Goal: Transaction & Acquisition: Subscribe to service/newsletter

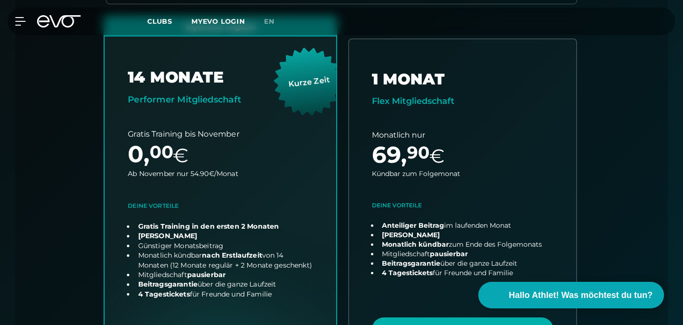
scroll to position [410, 0]
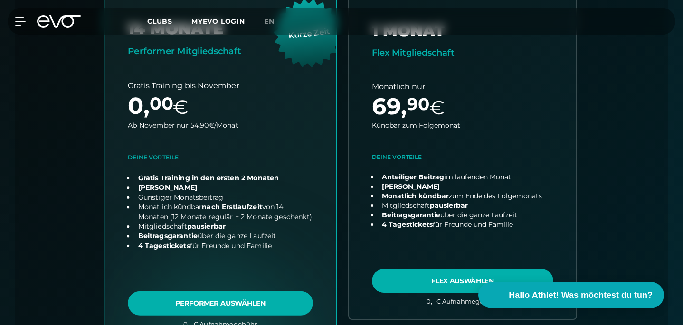
click at [262, 270] on link "choose plan" at bounding box center [220, 155] width 232 height 374
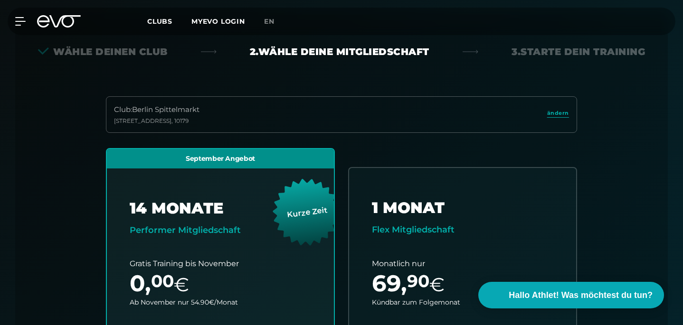
scroll to position [239, 0]
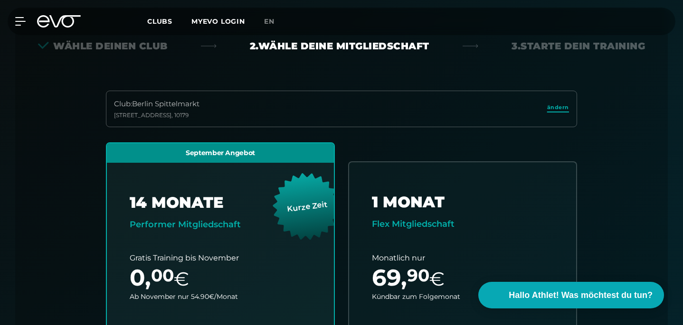
click at [562, 104] on span "ändern" at bounding box center [558, 108] width 22 height 8
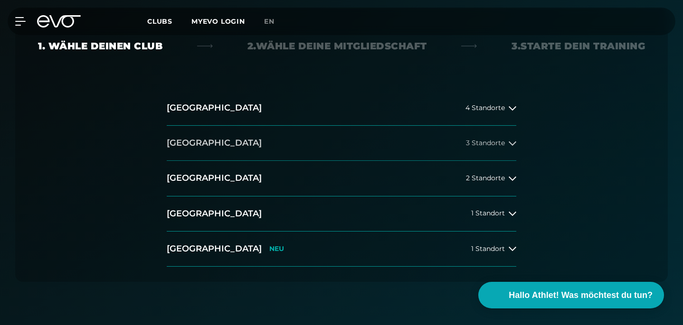
click at [405, 126] on button "[GEOGRAPHIC_DATA] 3 Standorte" at bounding box center [341, 143] width 349 height 35
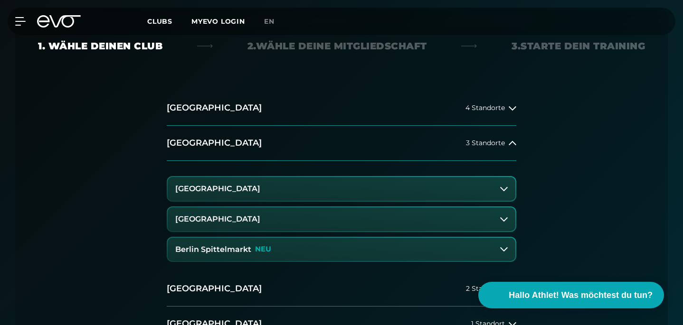
click at [381, 207] on button "[GEOGRAPHIC_DATA]" at bounding box center [342, 219] width 348 height 24
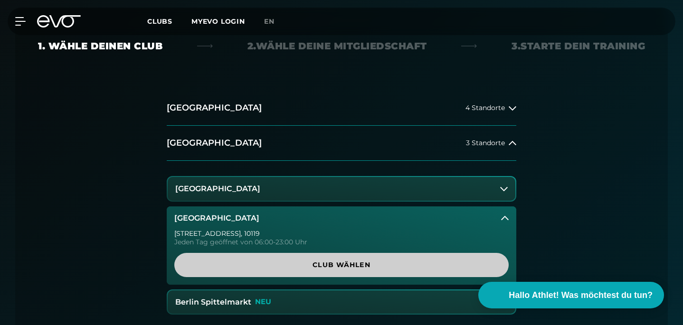
click at [365, 260] on span "Club wählen" at bounding box center [341, 265] width 311 height 10
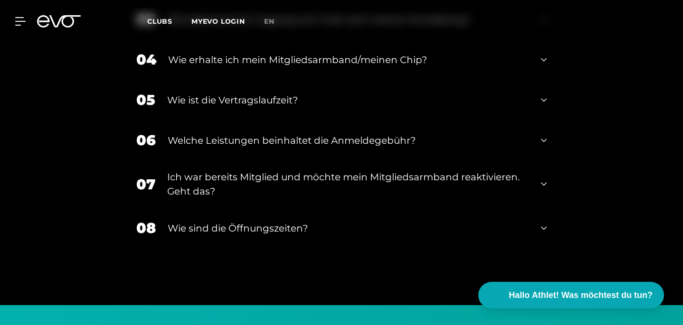
scroll to position [1685, 0]
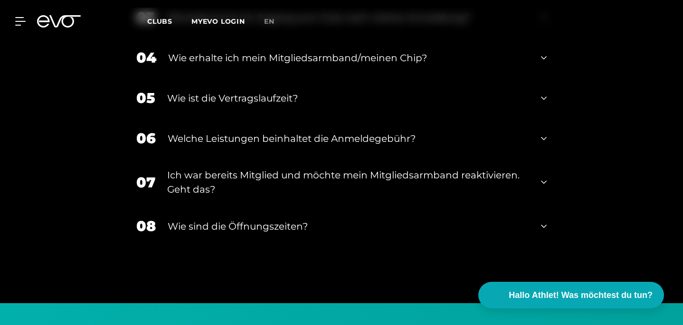
click at [294, 65] on div "Wie erhalte ich mein Mitgliedsarmband/meinen Chip?" at bounding box center [348, 58] width 361 height 14
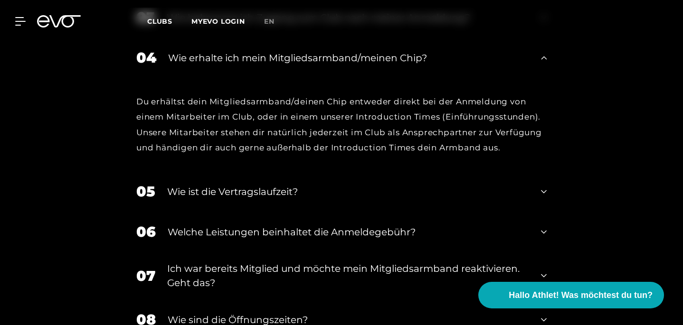
click at [294, 65] on div "Wie erhalte ich mein Mitgliedsarmband/meinen Chip?" at bounding box center [348, 58] width 361 height 14
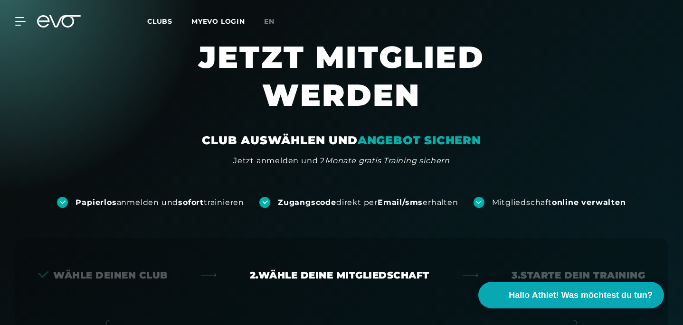
scroll to position [0, 0]
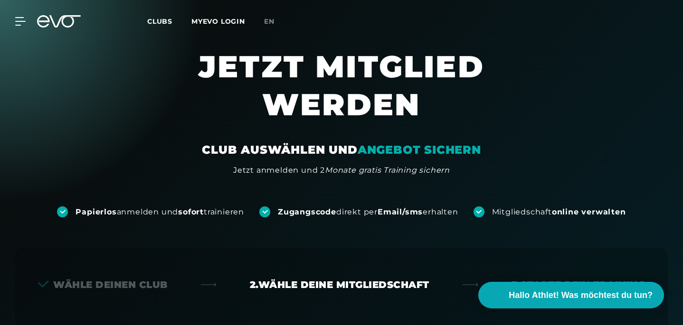
click at [54, 19] on icon at bounding box center [59, 21] width 44 height 12
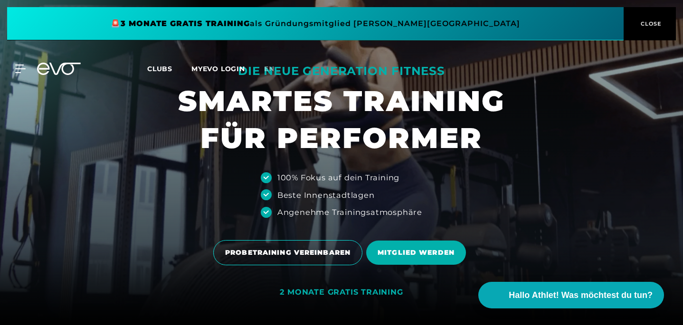
scroll to position [5, 0]
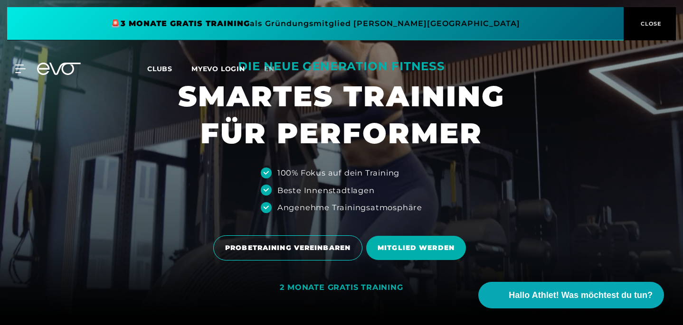
click at [444, 23] on span at bounding box center [315, 23] width 616 height 33
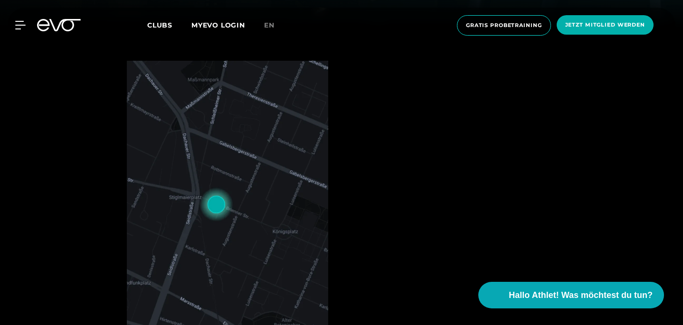
scroll to position [300, 0]
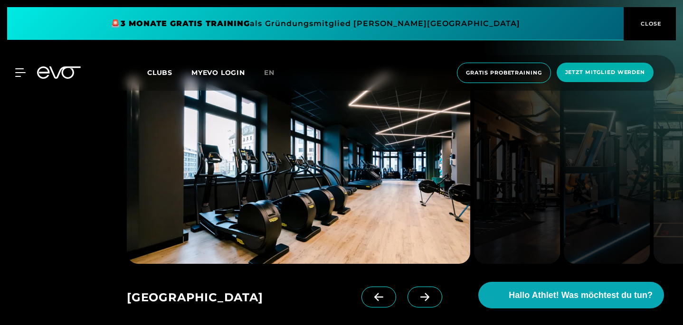
scroll to position [1377, 0]
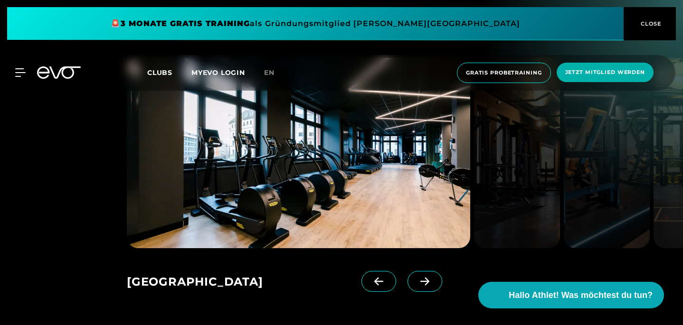
click at [417, 271] on span at bounding box center [424, 281] width 35 height 21
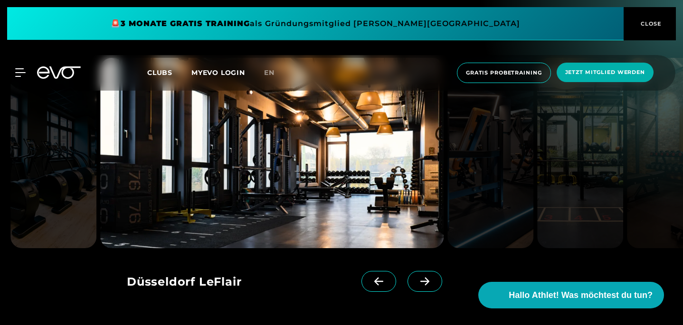
click at [417, 271] on span at bounding box center [424, 281] width 35 height 21
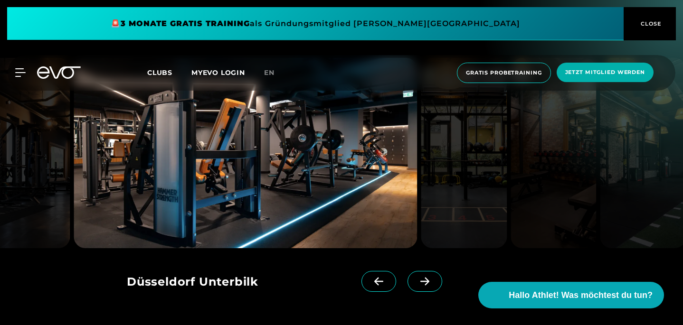
click at [417, 271] on span at bounding box center [424, 281] width 35 height 21
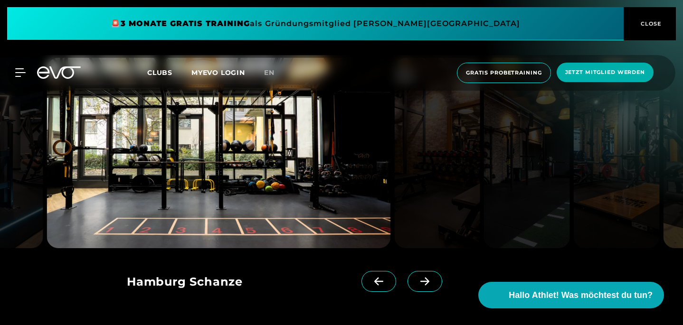
click at [417, 271] on span at bounding box center [424, 281] width 35 height 21
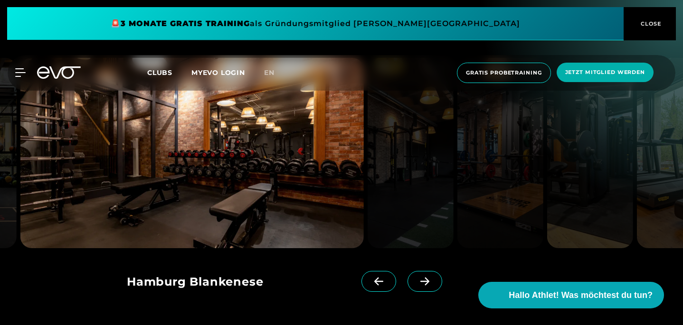
click at [417, 271] on span at bounding box center [424, 281] width 35 height 21
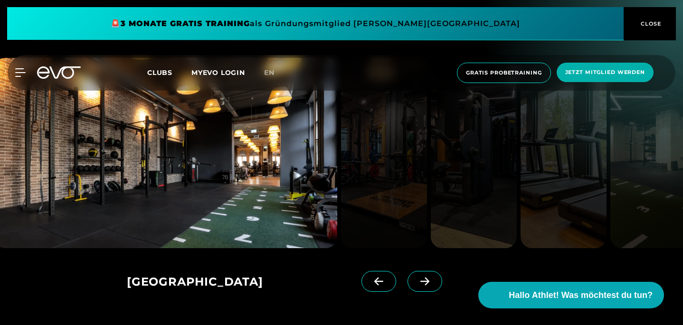
click at [417, 271] on span at bounding box center [424, 281] width 35 height 21
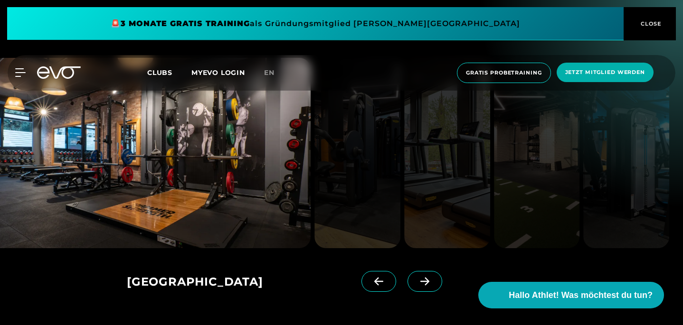
click at [417, 271] on span at bounding box center [424, 281] width 35 height 21
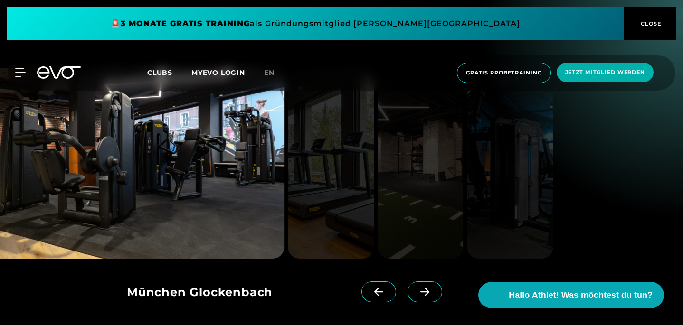
scroll to position [1364, 0]
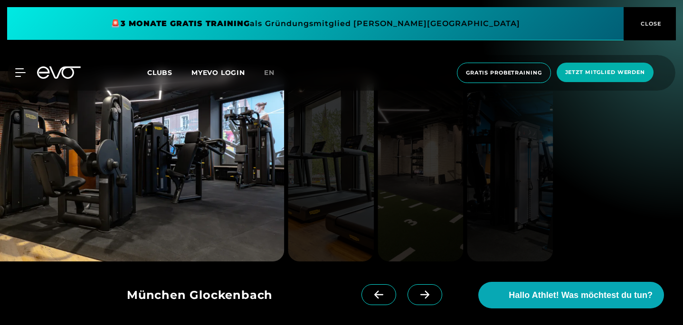
click at [384, 284] on span at bounding box center [378, 294] width 35 height 21
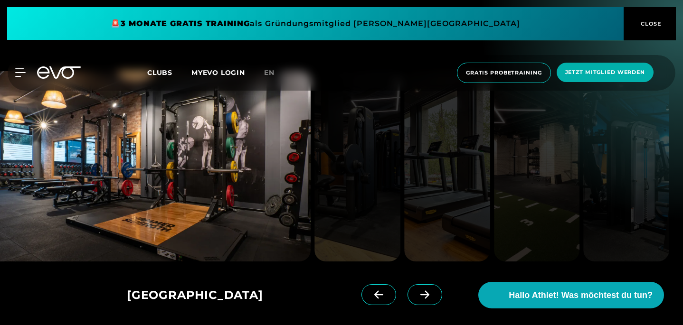
click at [414, 284] on div at bounding box center [394, 303] width 66 height 38
click at [423, 284] on span at bounding box center [424, 294] width 35 height 21
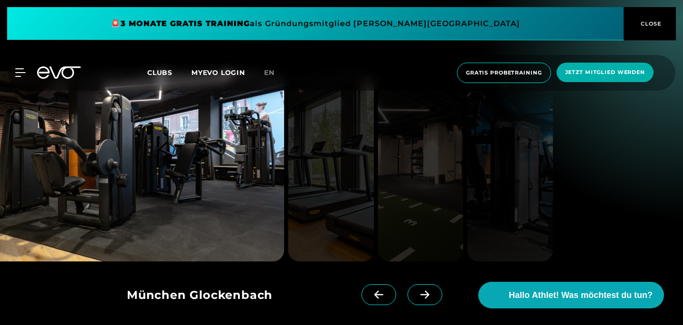
click at [423, 284] on span at bounding box center [424, 294] width 35 height 21
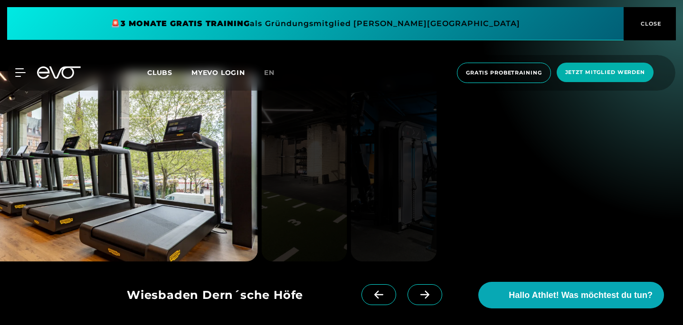
click at [423, 284] on span at bounding box center [424, 294] width 35 height 21
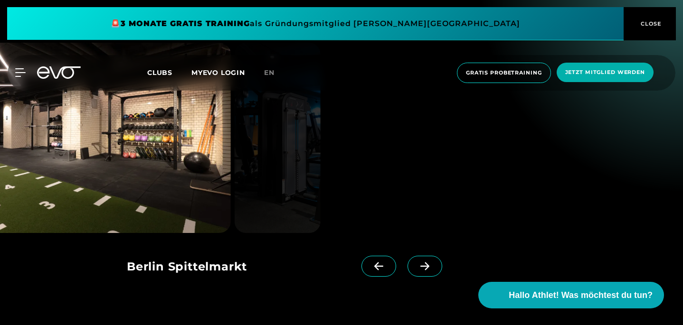
scroll to position [1386, 0]
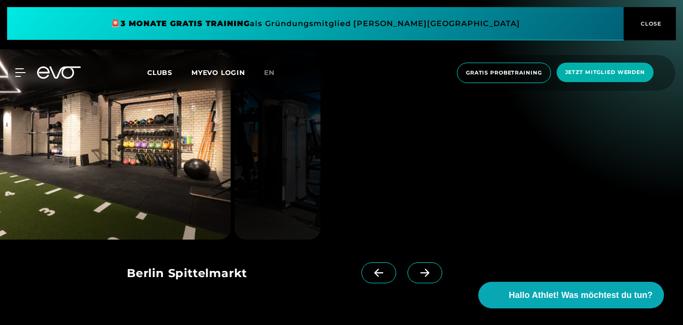
click at [429, 269] on icon at bounding box center [424, 273] width 9 height 8
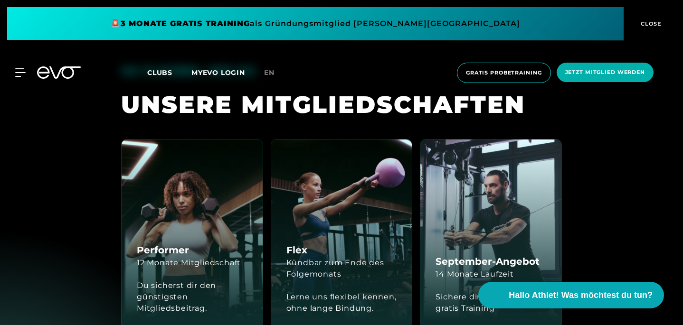
scroll to position [2172, 0]
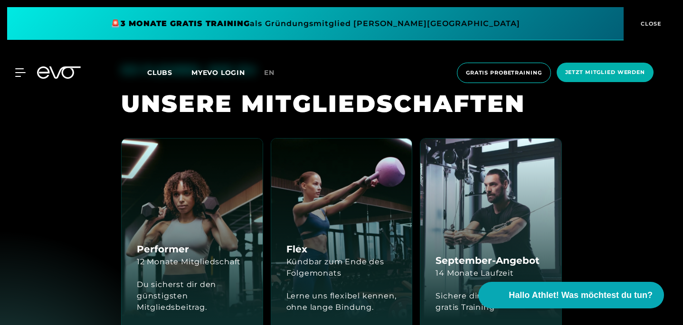
click at [331, 256] on div "Kündbar zum Ende des Folgemonats" at bounding box center [341, 267] width 111 height 23
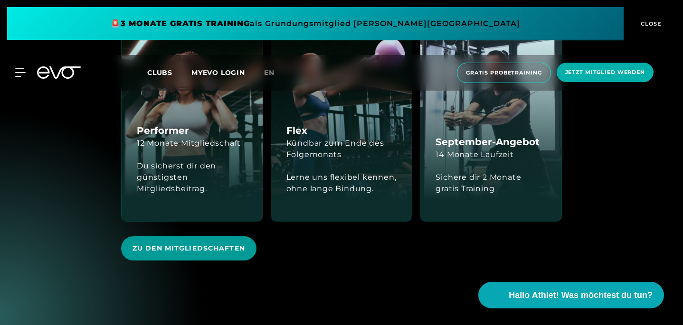
click at [166, 244] on span "Zu den Mitgliedschaften" at bounding box center [188, 249] width 113 height 10
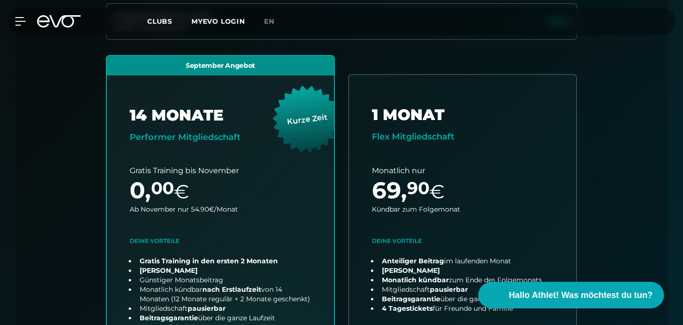
scroll to position [328, 0]
